Goal: Transaction & Acquisition: Purchase product/service

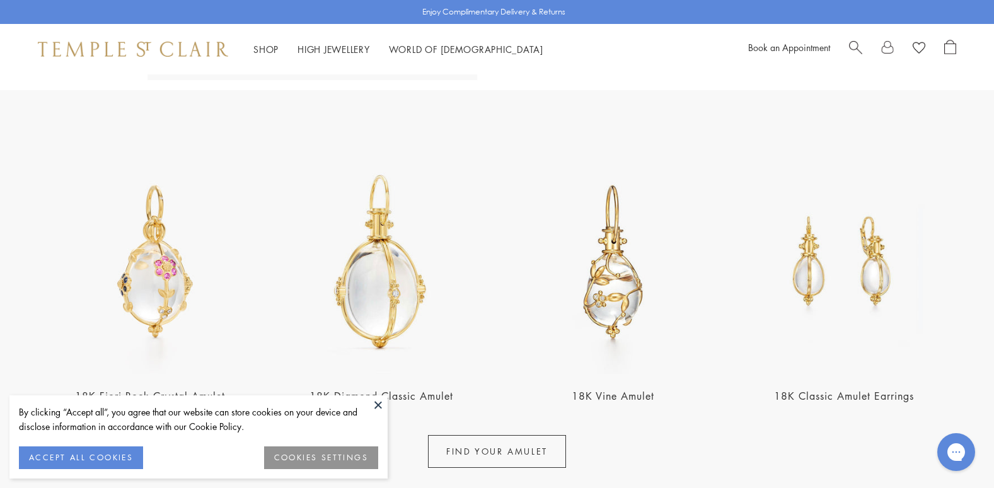
scroll to position [500, 0]
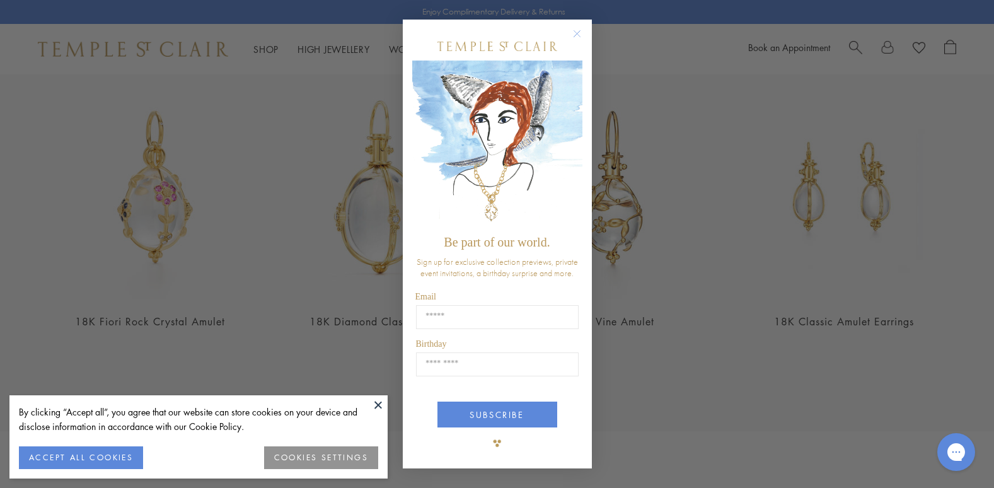
click at [573, 27] on circle "Close dialog" at bounding box center [576, 33] width 15 height 15
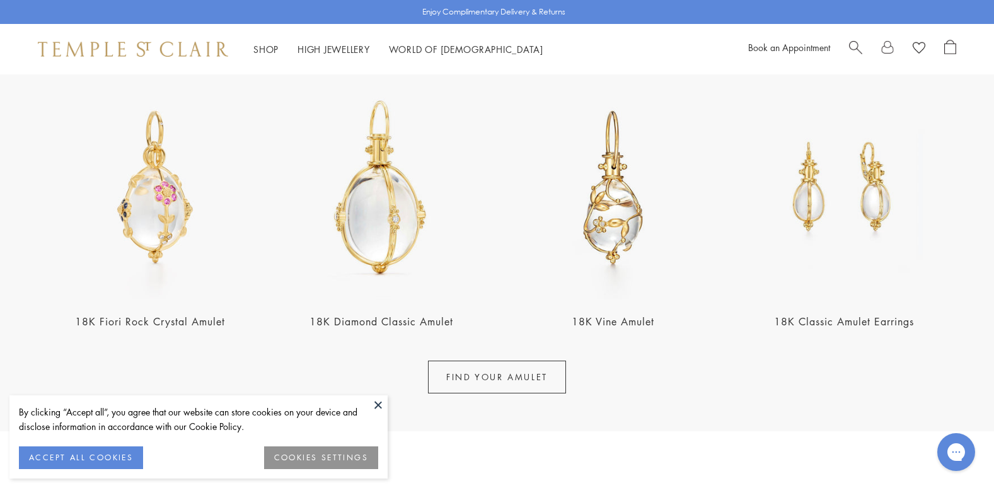
click at [870, 202] on img at bounding box center [844, 188] width 224 height 224
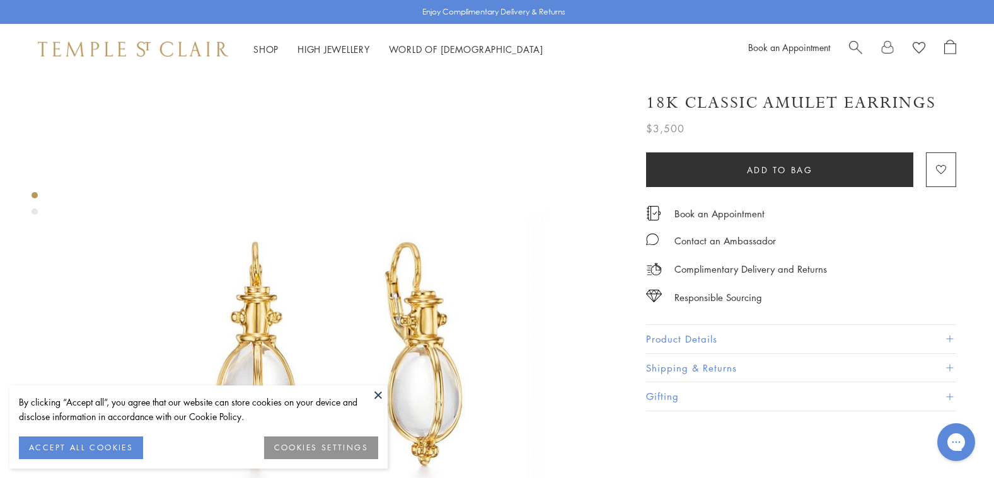
click at [858, 43] on span "Search" at bounding box center [855, 46] width 13 height 13
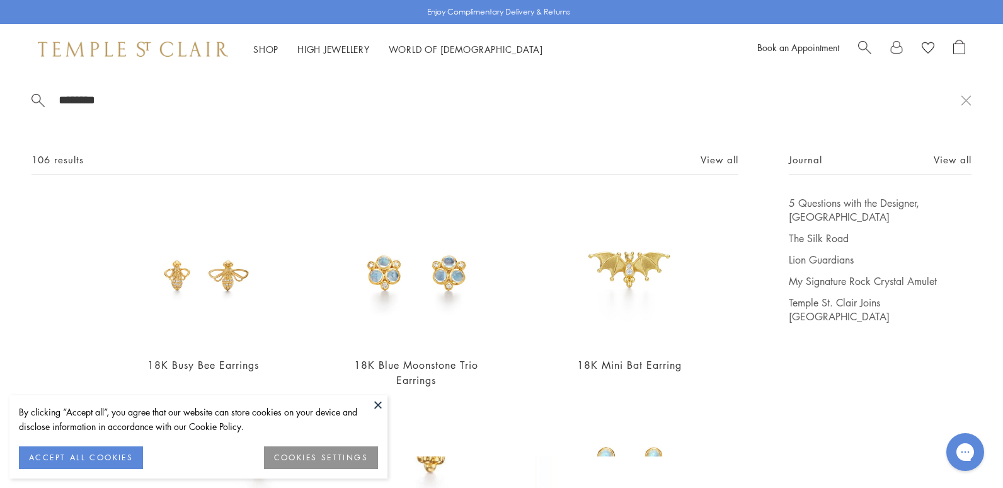
type input "********"
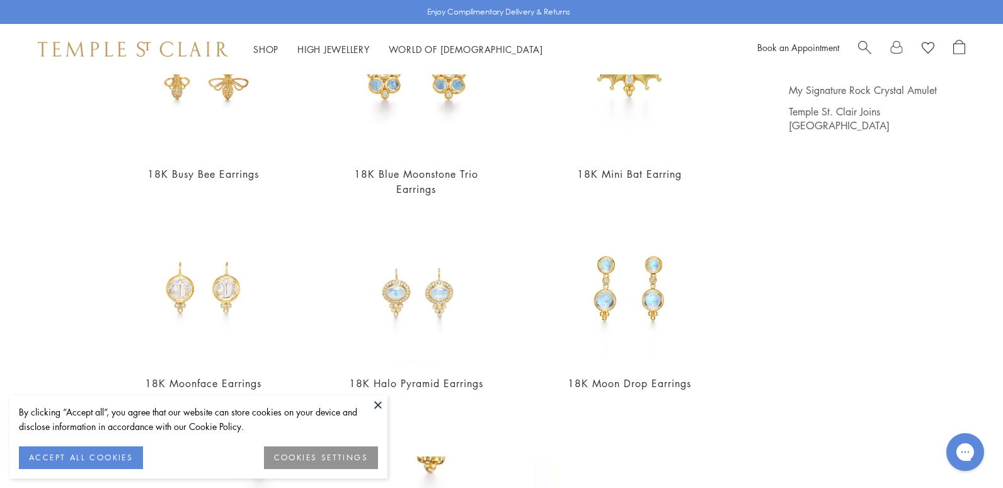
scroll to position [154, 0]
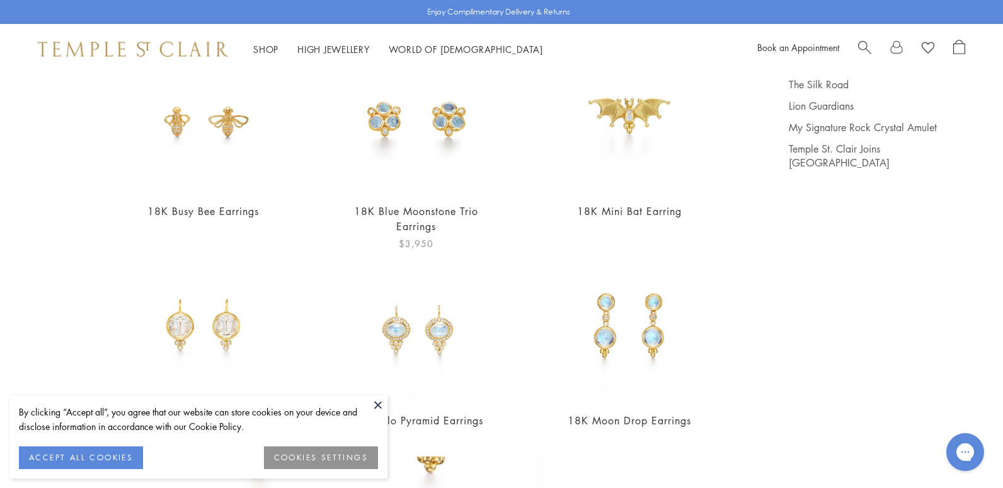
click at [376, 113] on img at bounding box center [417, 117] width 150 height 150
